Goal: Information Seeking & Learning: Learn about a topic

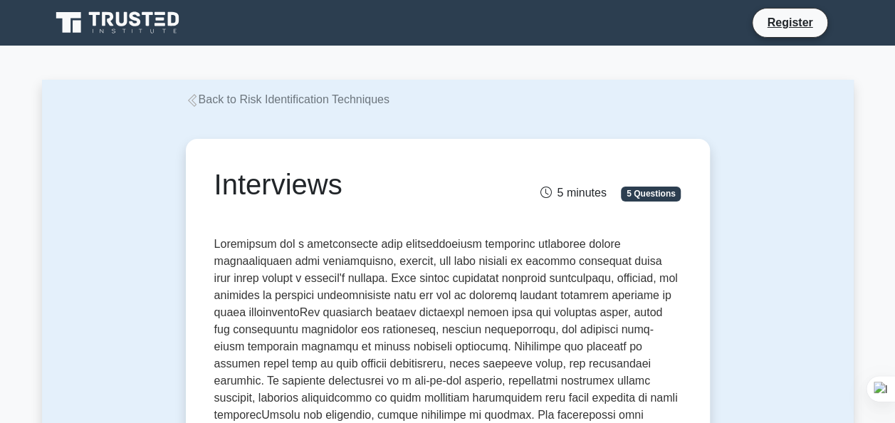
scroll to position [43, 0]
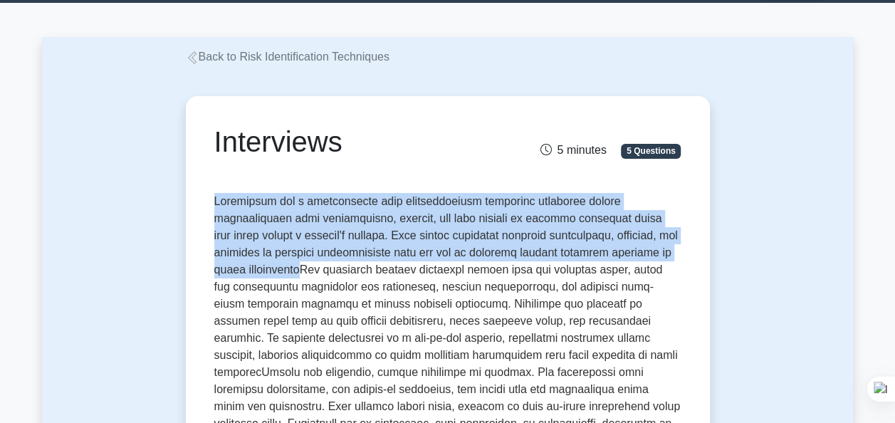
drag, startPoint x: 214, startPoint y: 202, endPoint x: 272, endPoint y: 276, distance: 94.3
copy p "Interviews are a foundational risk identification technique involving direct co…"
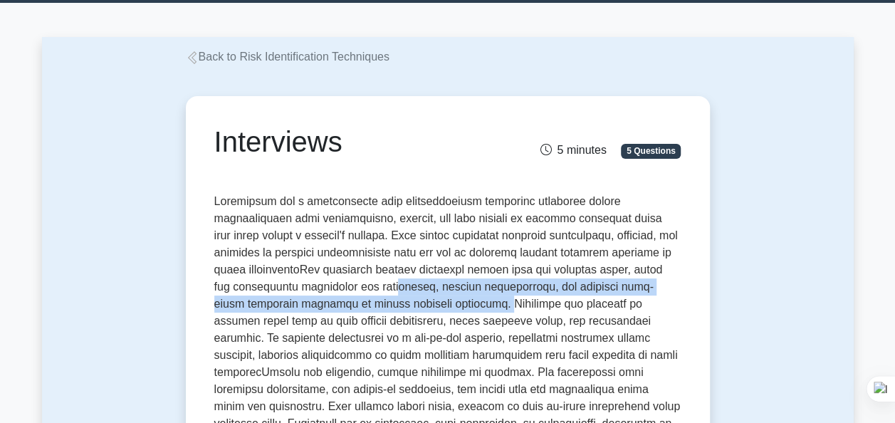
drag, startPoint x: 394, startPoint y: 305, endPoint x: 362, endPoint y: 288, distance: 36.6
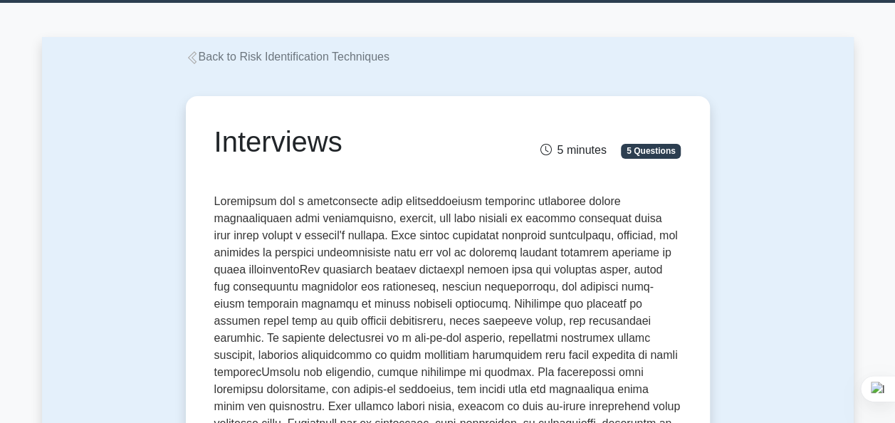
drag, startPoint x: 362, startPoint y: 288, endPoint x: 309, endPoint y: 235, distance: 75.0
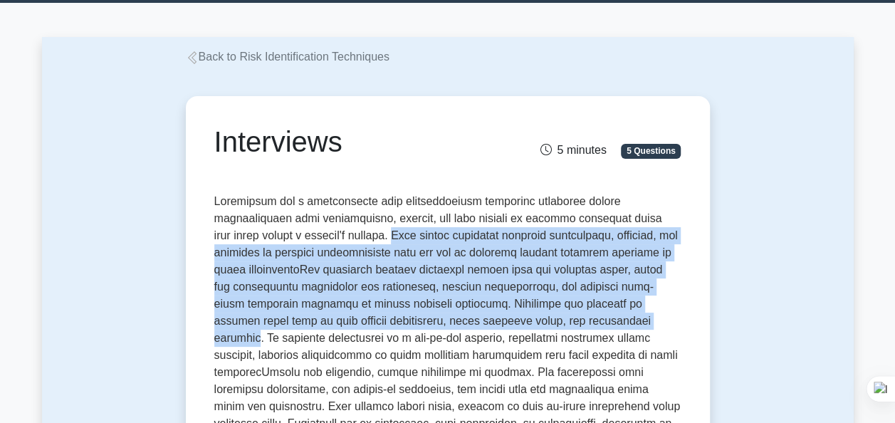
drag, startPoint x: 309, startPoint y: 235, endPoint x: 543, endPoint y: 323, distance: 250.4
copy p "This method leverages personal experiences, insights, and opinions to identify …"
